Goal: Book appointment/travel/reservation

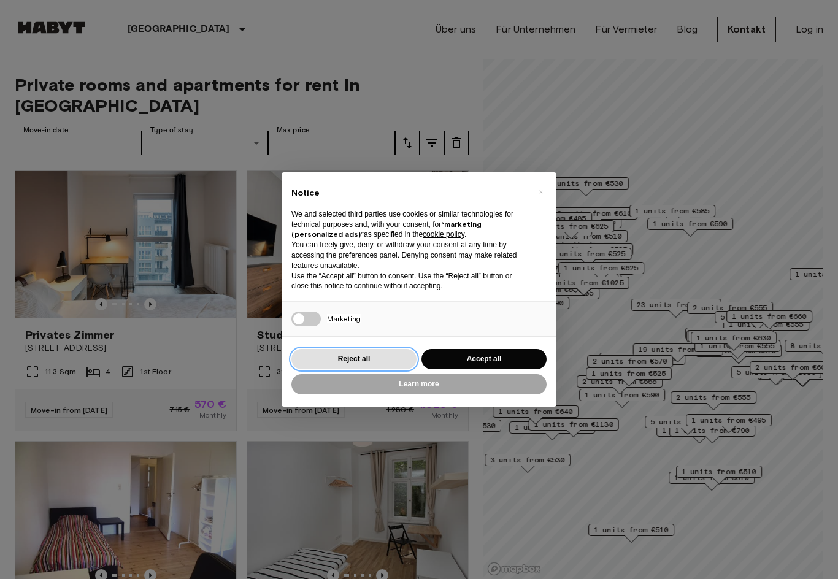
click at [384, 358] on button "Reject all" at bounding box center [353, 359] width 125 height 20
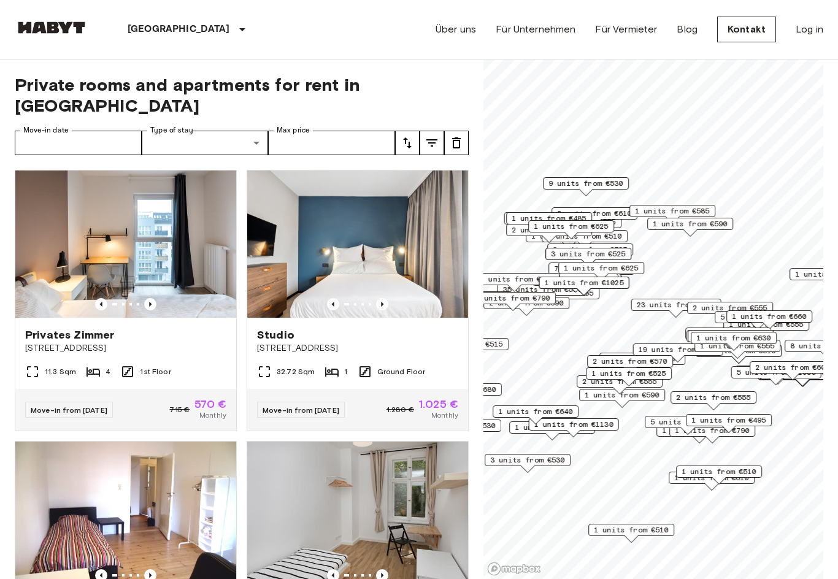
click at [164, 335] on div "Privates Zimmer Einbecker Straße 27" at bounding box center [125, 341] width 221 height 47
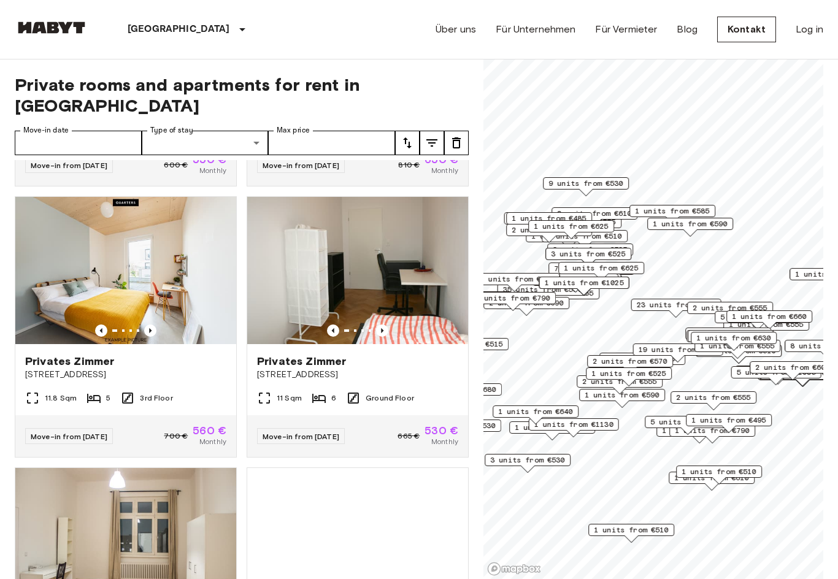
scroll to position [821, 0]
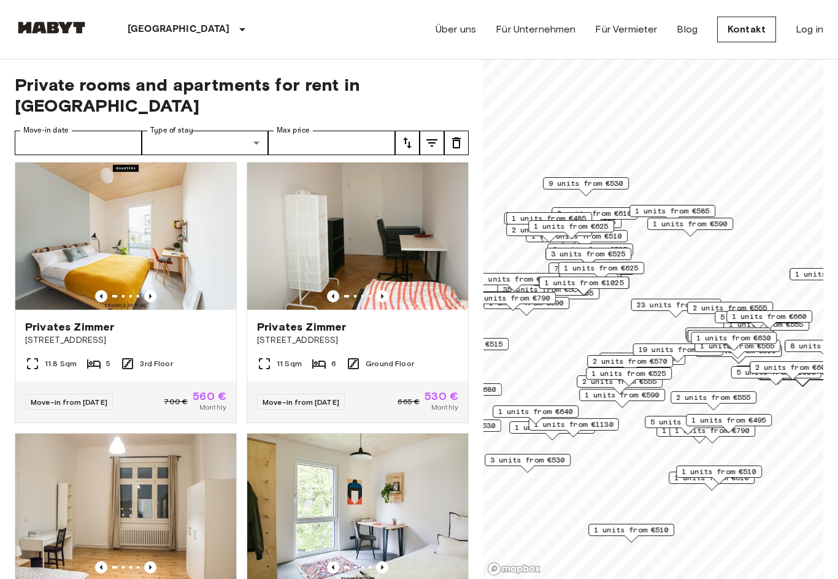
click at [188, 239] on img at bounding box center [125, 236] width 221 height 147
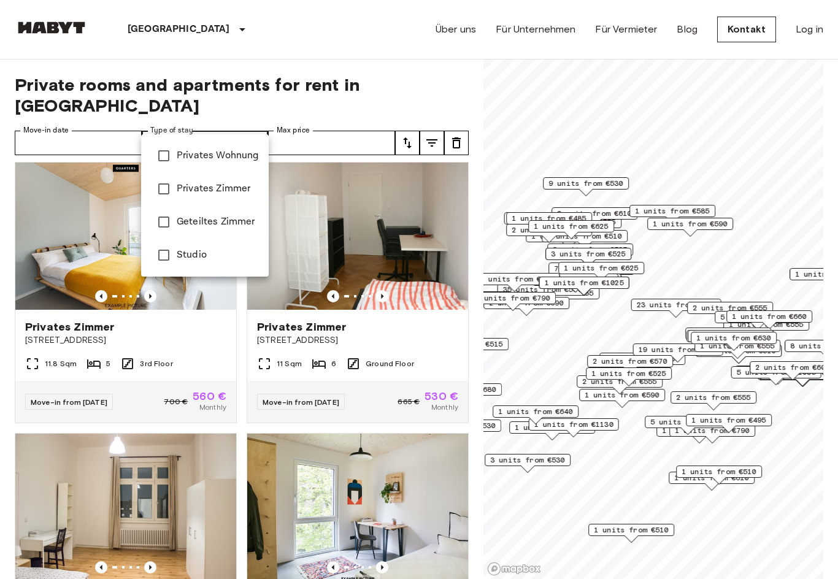
click at [106, 123] on div at bounding box center [419, 289] width 838 height 579
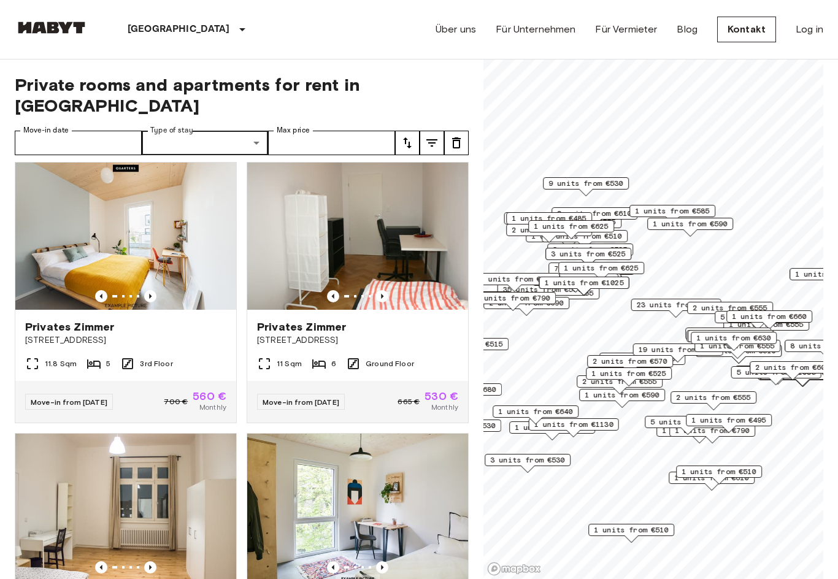
click at [106, 122] on div "Privates Wohnung Privates Zimmer Geteiltes Zimmer Studio" at bounding box center [419, 289] width 838 height 579
click at [105, 131] on input "Move-in date" at bounding box center [78, 143] width 127 height 25
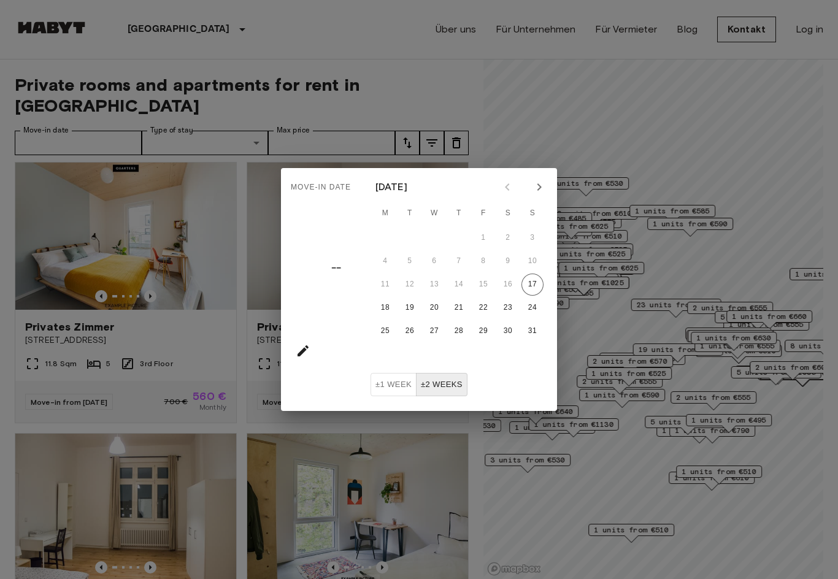
click at [545, 192] on icon "Next month" at bounding box center [539, 187] width 15 height 15
click at [545, 190] on icon "Next month" at bounding box center [539, 187] width 15 height 15
click at [539, 193] on icon "Next month" at bounding box center [539, 187] width 15 height 15
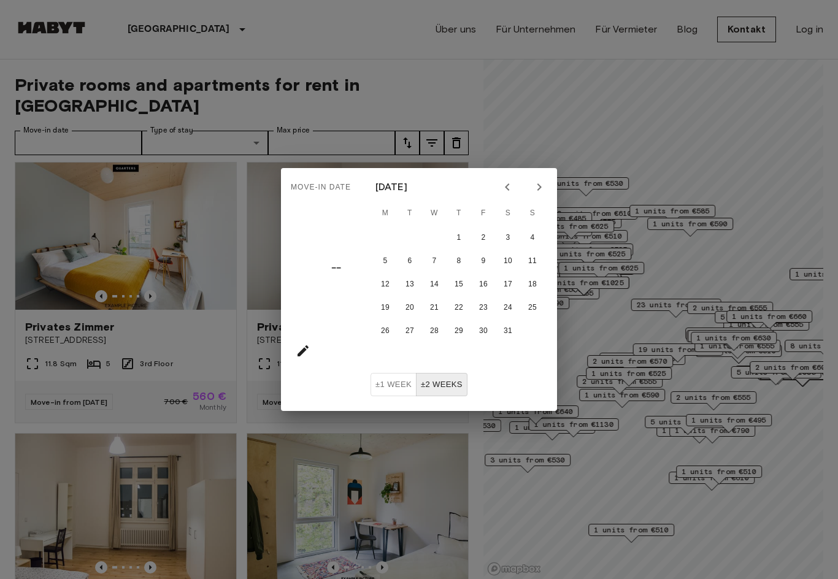
click at [538, 192] on icon "Next month" at bounding box center [539, 187] width 15 height 15
click at [536, 194] on icon "Next month" at bounding box center [539, 187] width 15 height 15
click at [504, 197] on button "Previous month" at bounding box center [507, 187] width 21 height 21
click at [507, 333] on button "28" at bounding box center [508, 331] width 22 height 22
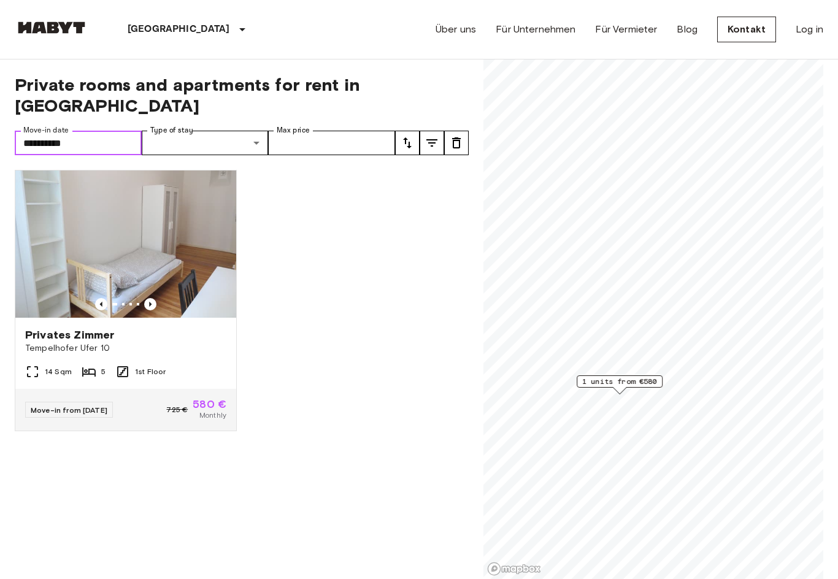
type input "**********"
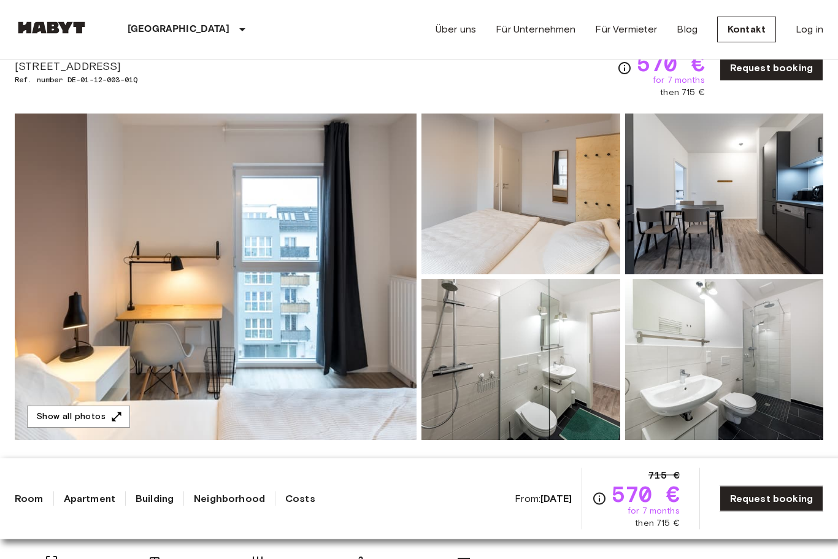
scroll to position [52, 0]
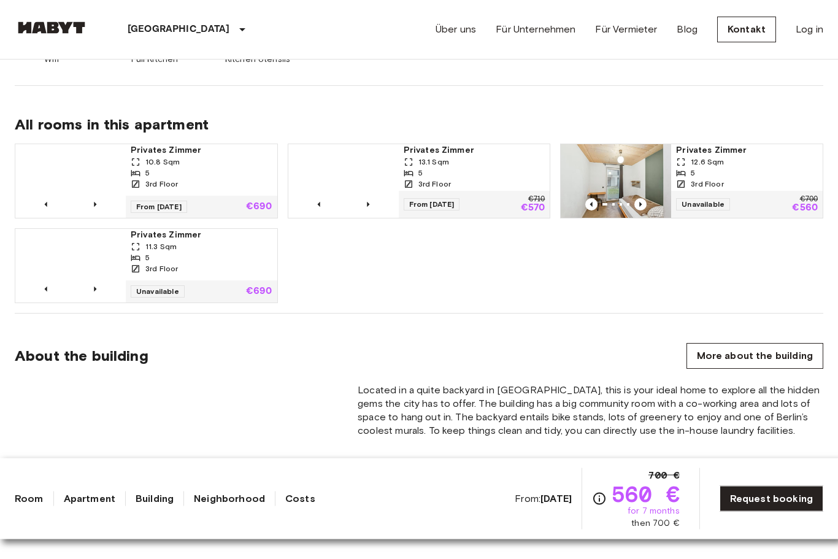
scroll to position [770, 0]
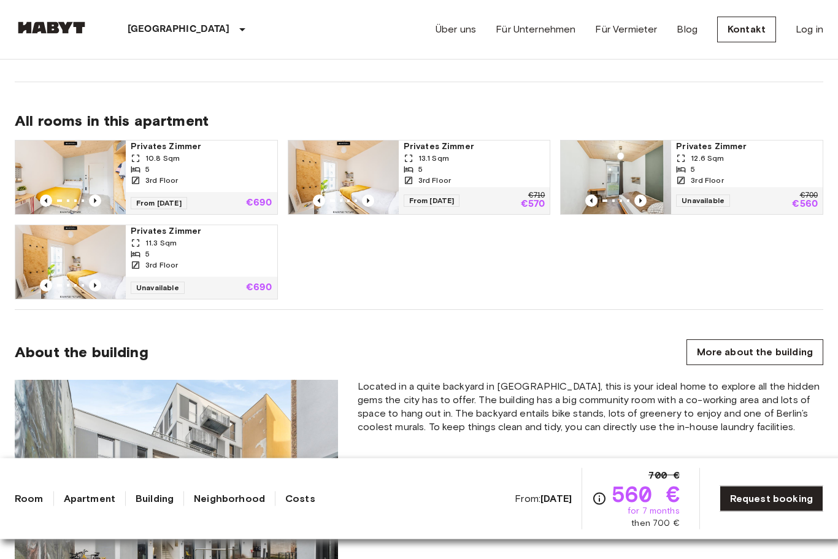
click at [540, 504] on b "Aug 20 2025" at bounding box center [555, 499] width 31 height 12
click at [736, 512] on link "Request booking" at bounding box center [772, 499] width 104 height 26
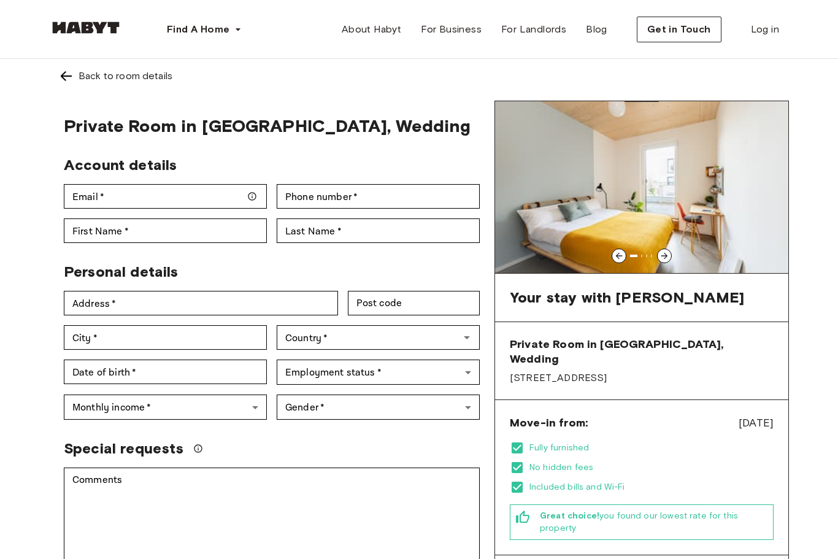
click at [661, 264] on img at bounding box center [641, 187] width 293 height 172
click at [668, 257] on icon at bounding box center [664, 256] width 10 height 10
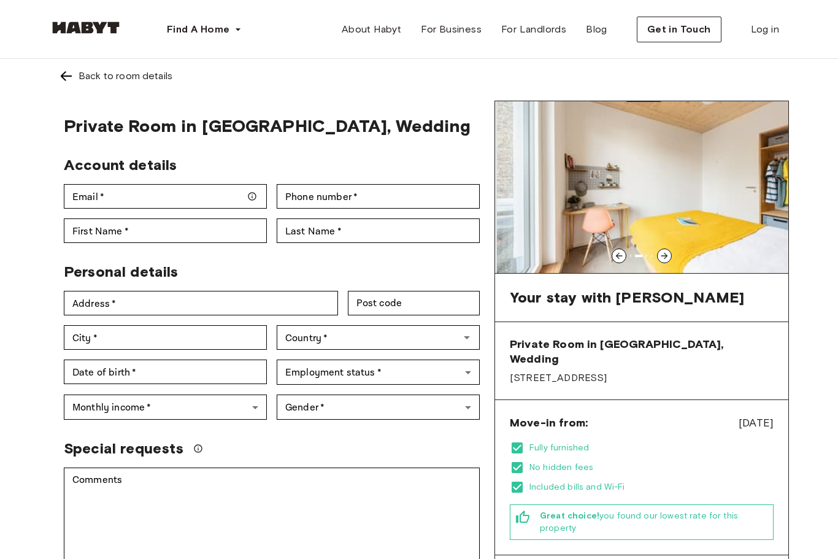
click at [667, 257] on icon at bounding box center [664, 256] width 10 height 10
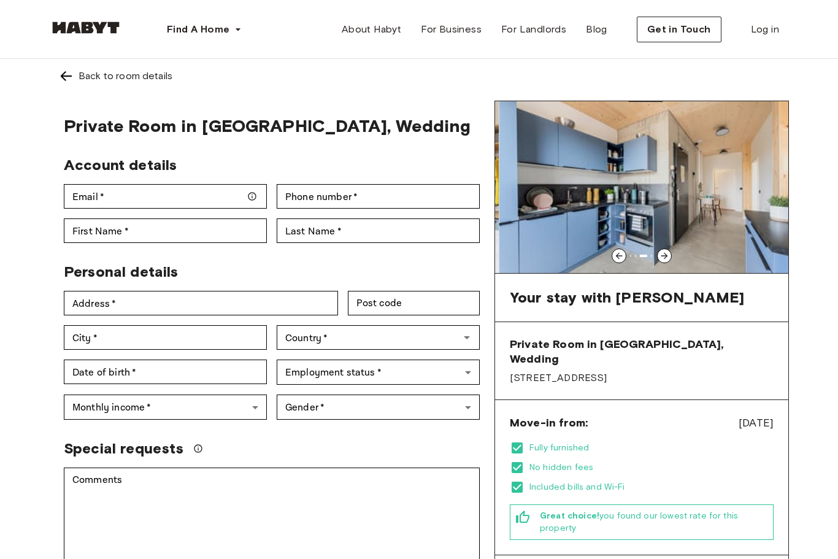
click at [664, 258] on icon at bounding box center [664, 256] width 10 height 10
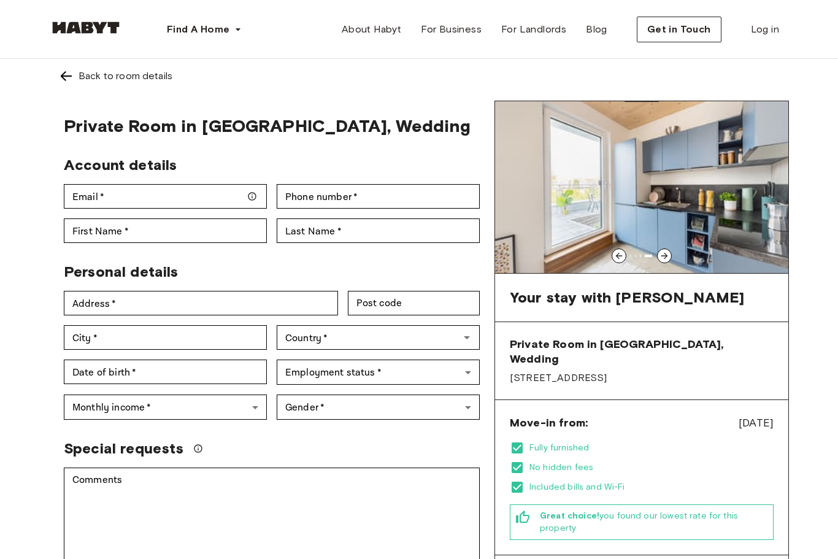
click at [667, 268] on img at bounding box center [641, 187] width 293 height 172
click at [672, 254] on img at bounding box center [641, 187] width 293 height 172
click at [663, 258] on icon at bounding box center [664, 256] width 10 height 10
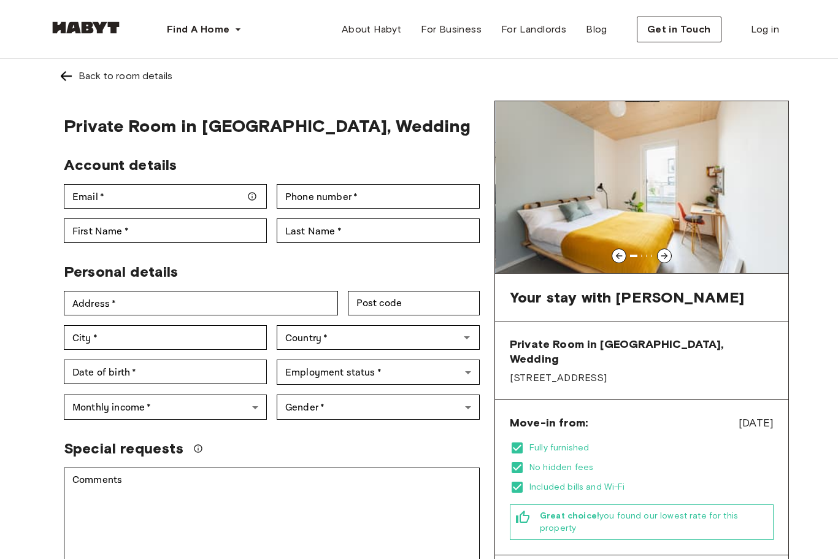
click at [660, 261] on div at bounding box center [664, 255] width 15 height 15
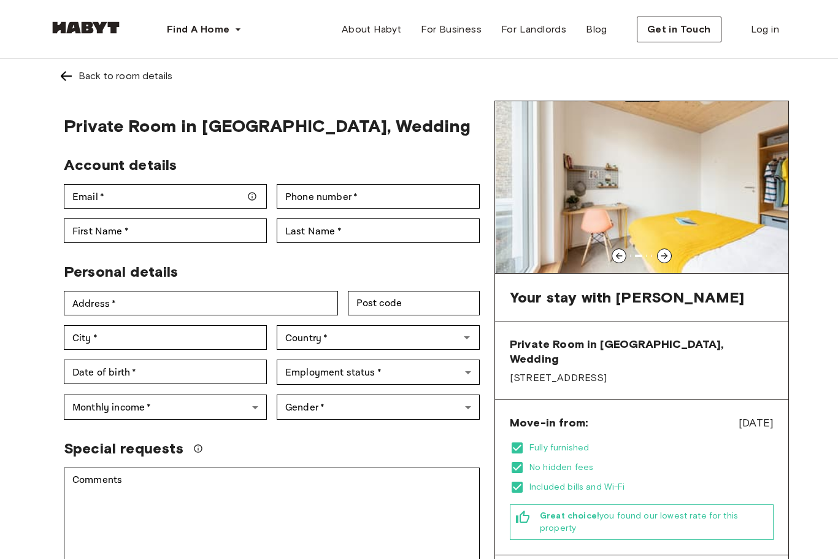
click at [667, 257] on icon at bounding box center [664, 256] width 10 height 10
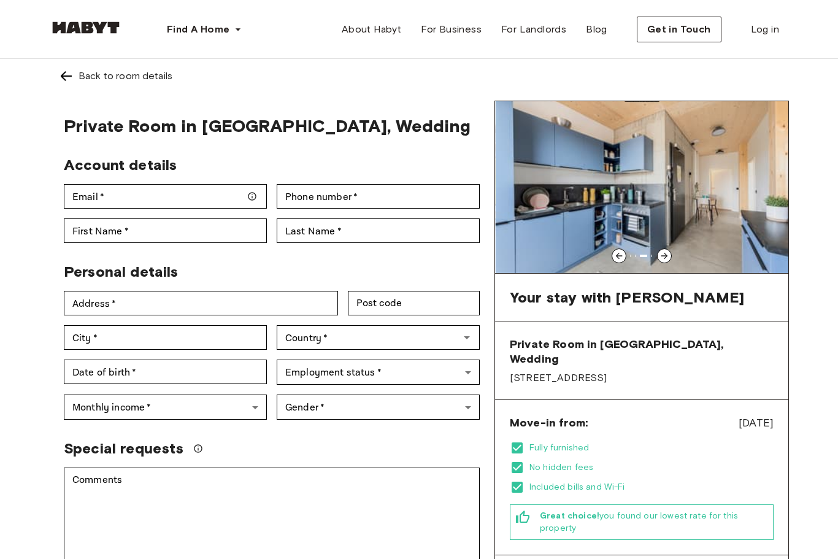
click at [668, 262] on div at bounding box center [664, 255] width 15 height 15
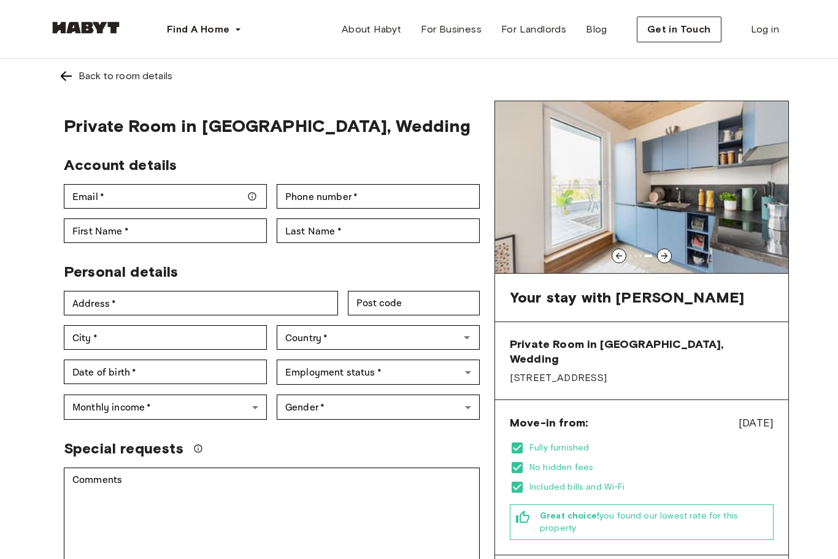
click at [80, 80] on div "Back to room details" at bounding box center [126, 76] width 94 height 15
